Goal: Navigation & Orientation: Find specific page/section

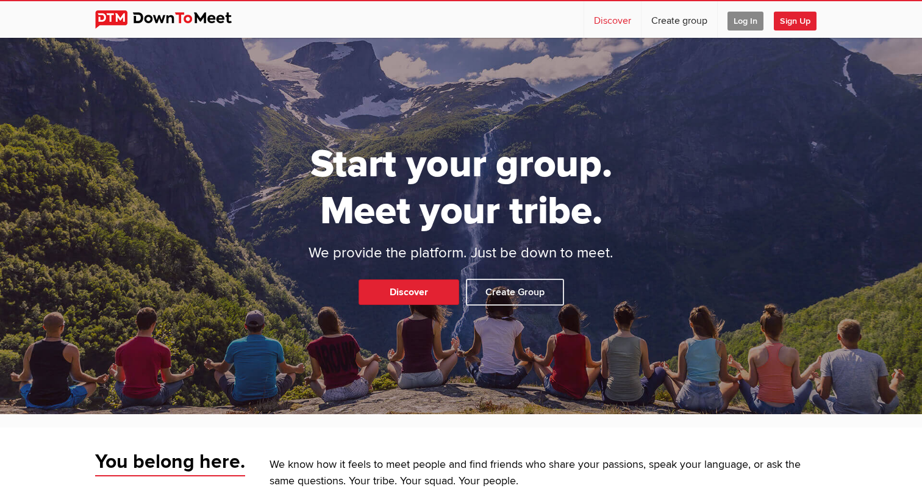
click at [614, 17] on link "Discover" at bounding box center [612, 19] width 57 height 37
select select "null"
